Goal: Check status: Check status

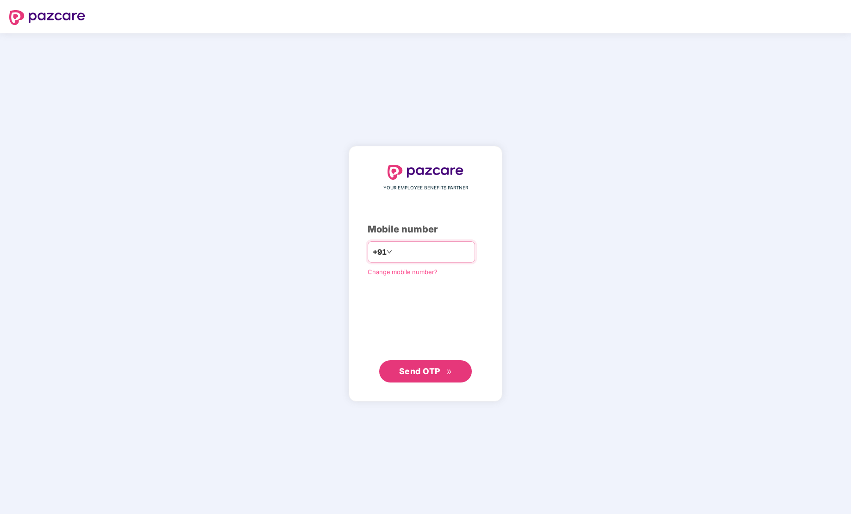
click at [399, 245] on input "number" at bounding box center [432, 251] width 76 height 15
type input "**********"
click at [436, 370] on span "Send OTP" at bounding box center [419, 371] width 41 height 10
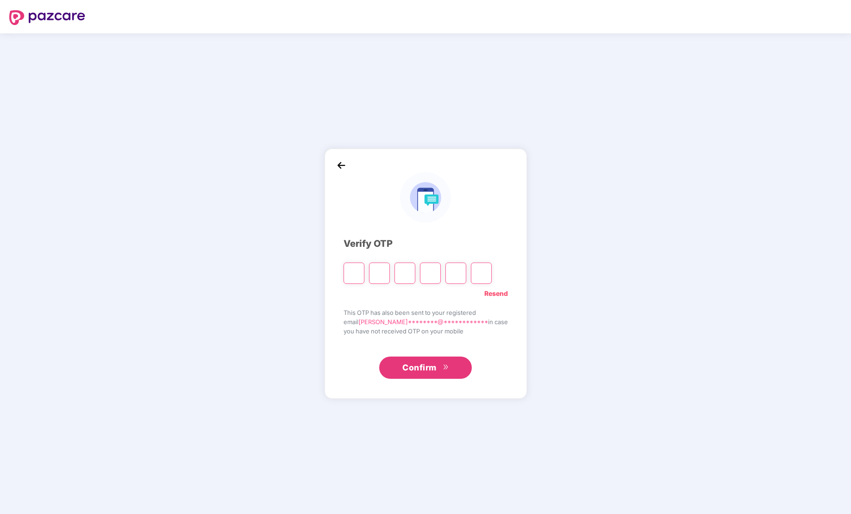
type input "*"
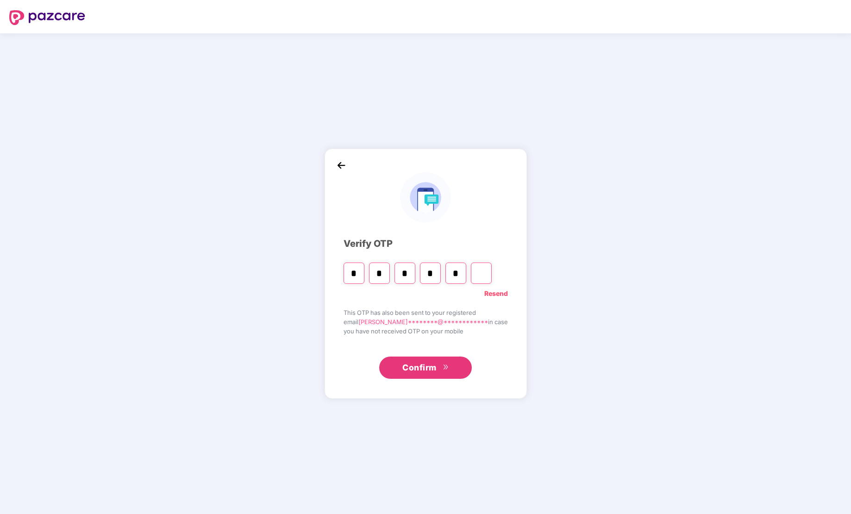
type input "*"
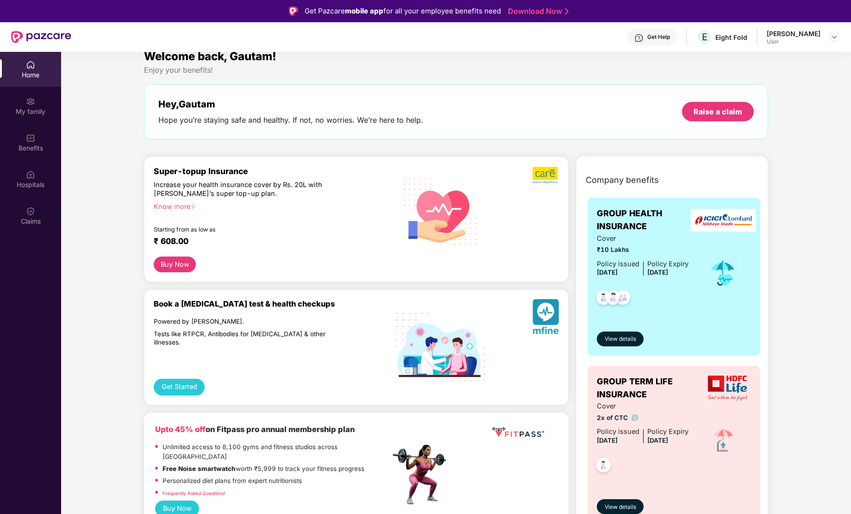
scroll to position [26, 0]
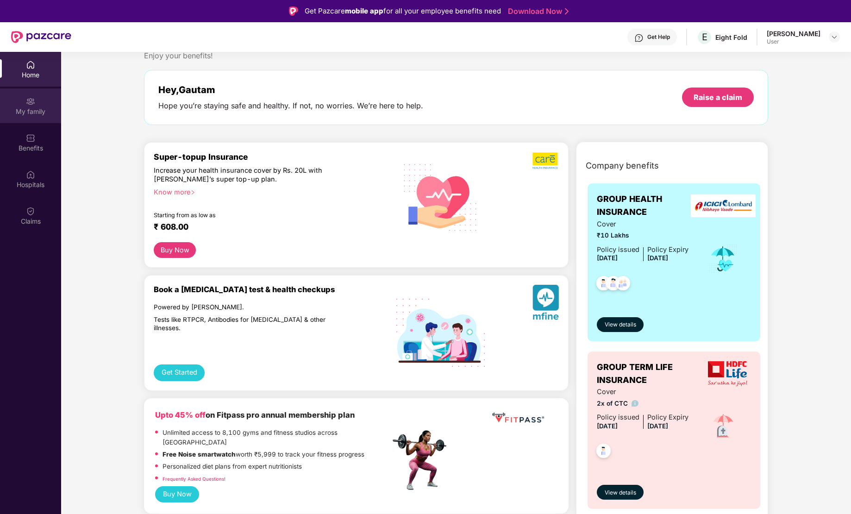
click at [34, 101] on img at bounding box center [30, 101] width 9 height 9
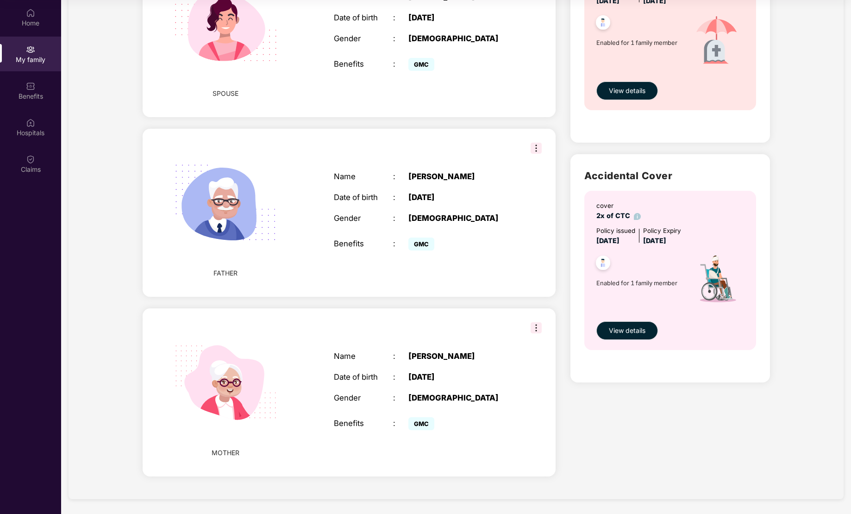
scroll to position [389, 0]
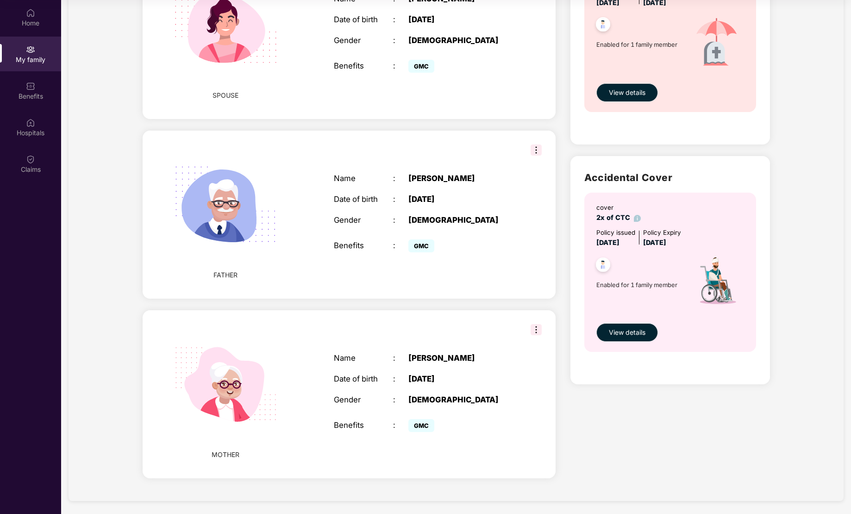
click at [803, 202] on div "My family Add Family Member New member can be added to the policy [DATE] of mar…" at bounding box center [455, 63] width 775 height 875
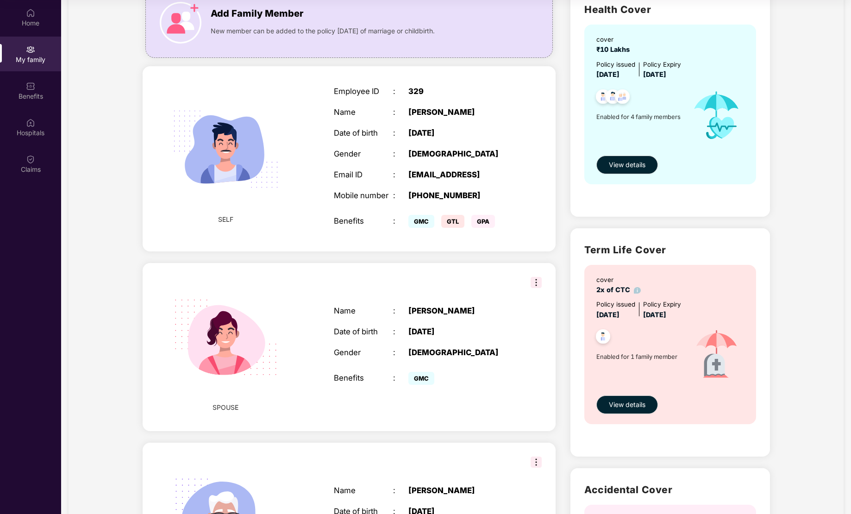
scroll to position [0, 0]
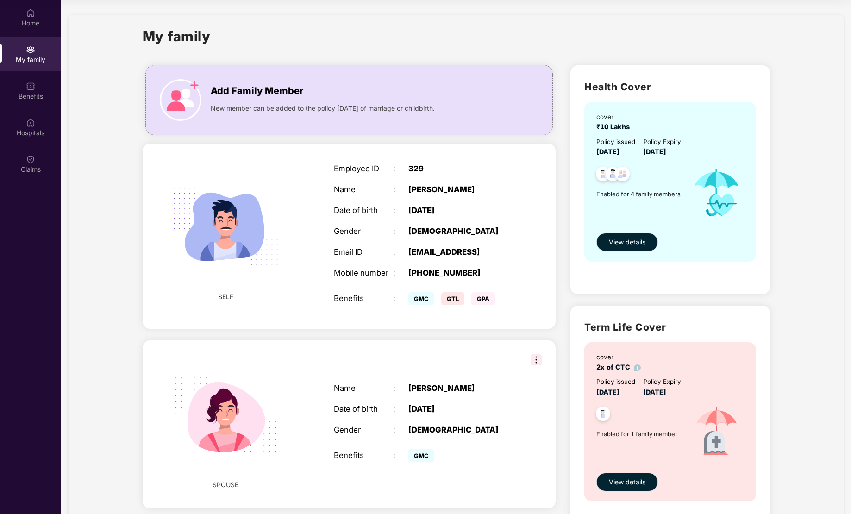
click at [271, 38] on div "My family" at bounding box center [456, 42] width 627 height 32
click at [451, 3] on section "My family Add Family Member New member can be added to the policy [DATE] of mar…" at bounding box center [456, 452] width 790 height 905
click at [274, 32] on div "My family" at bounding box center [456, 42] width 627 height 32
click at [624, 251] on div "cover ₹10 Lakhs Policy issued [DATE] Policy Expiry [DATE] Enabled for 4 family …" at bounding box center [669, 181] width 171 height 159
drag, startPoint x: 619, startPoint y: 242, endPoint x: 616, endPoint y: 236, distance: 6.6
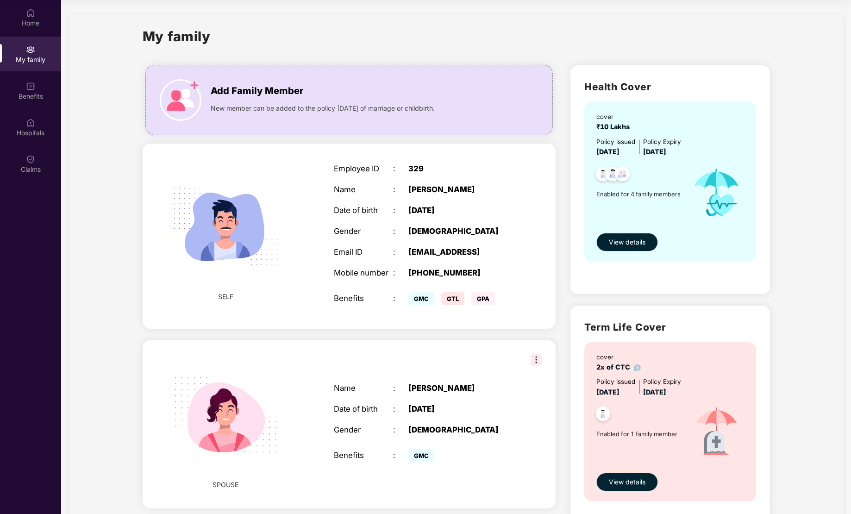
click at [619, 242] on span "View details" at bounding box center [627, 242] width 37 height 10
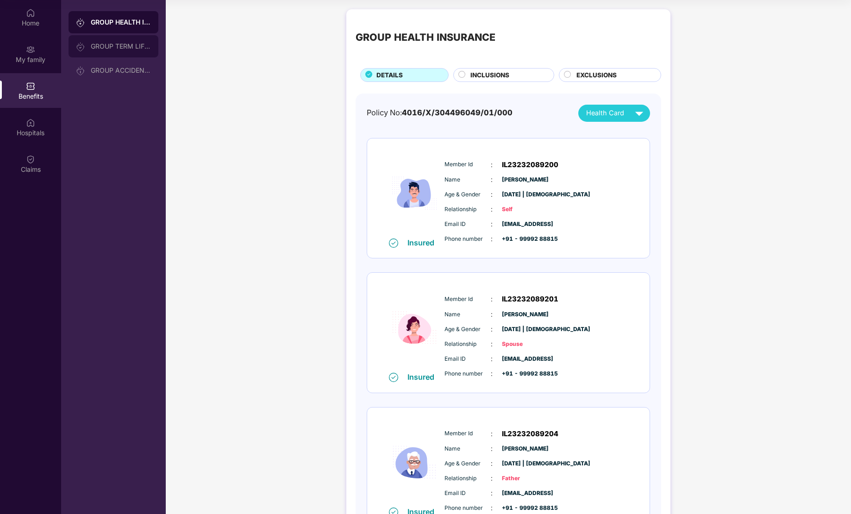
click at [100, 48] on div "GROUP TERM LIFE INSURANCE" at bounding box center [121, 46] width 60 height 7
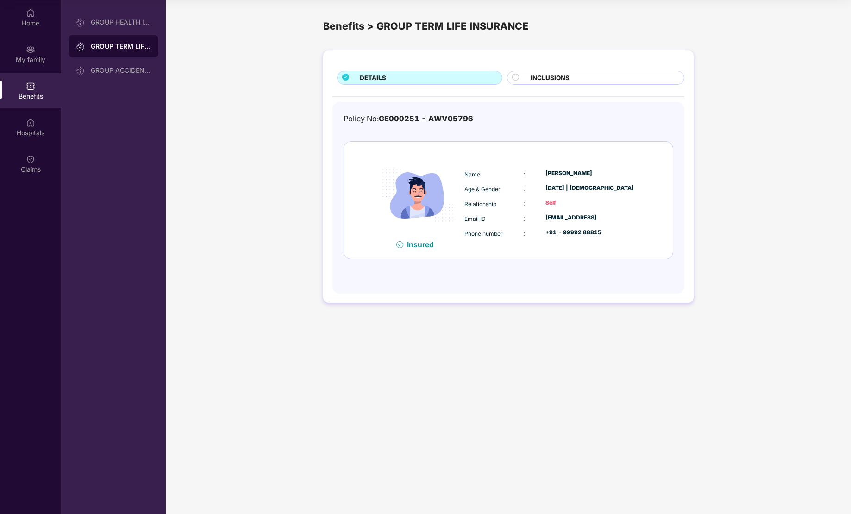
click at [515, 75] on circle at bounding box center [515, 77] width 6 height 6
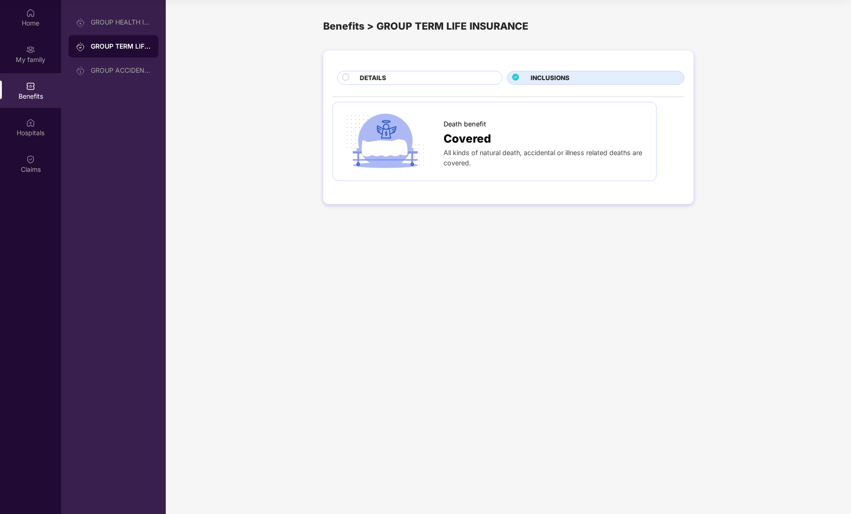
click at [399, 79] on div "DETAILS" at bounding box center [426, 78] width 142 height 11
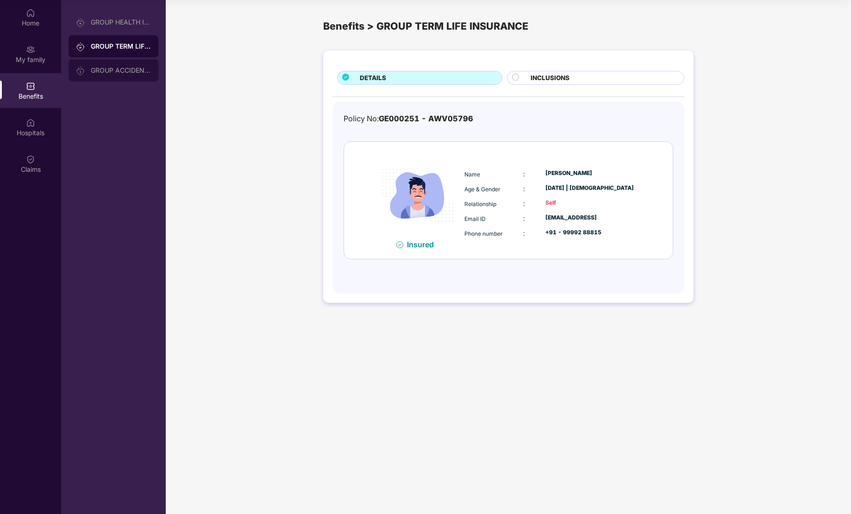
click at [109, 73] on div "GROUP ACCIDENTAL INSURANCE" at bounding box center [121, 70] width 60 height 7
